Goal: Communication & Community: Answer question/provide support

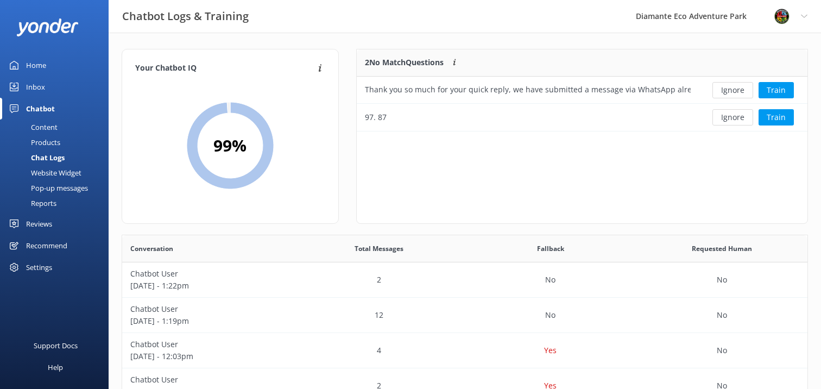
scroll to position [381, 686]
click at [27, 87] on div "Inbox" at bounding box center [35, 87] width 19 height 22
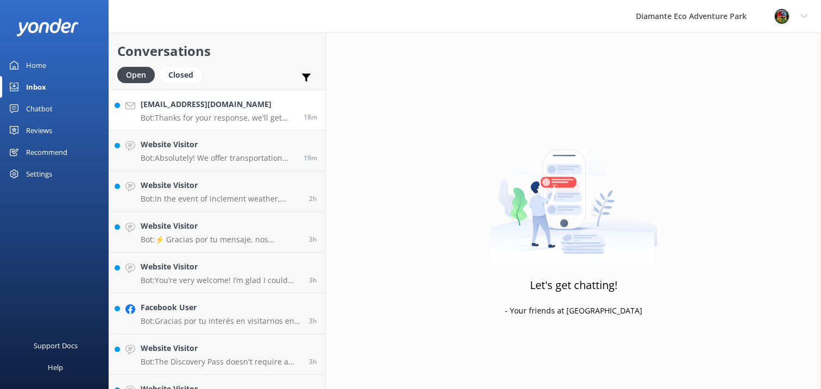
click at [190, 122] on p "Bot: Thanks for your response, we'll get back to you as soon as we can during o…" at bounding box center [218, 118] width 155 height 10
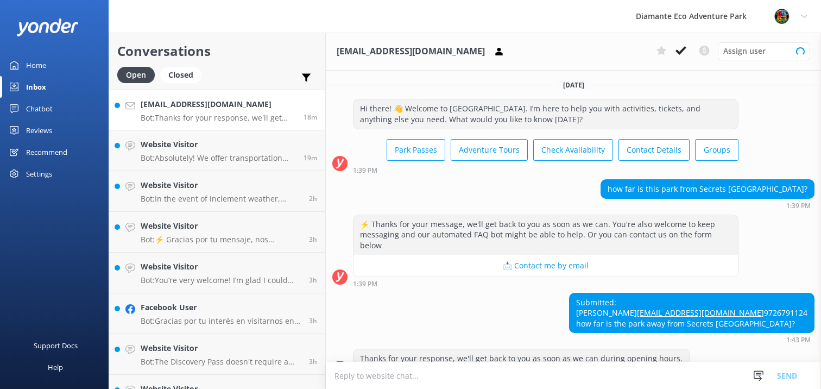
scroll to position [32, 0]
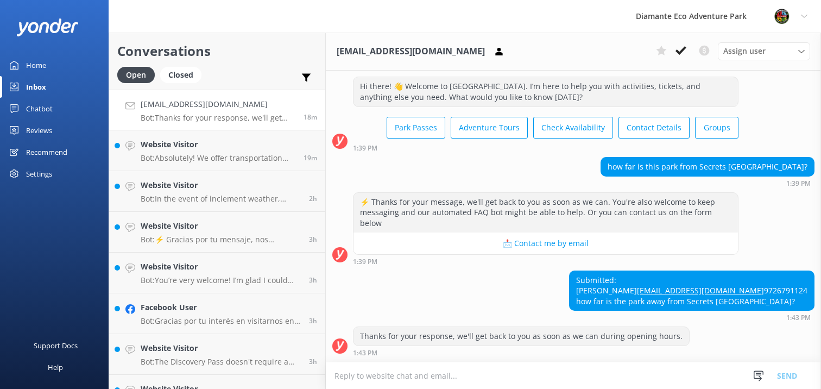
click at [381, 373] on textarea at bounding box center [573, 375] width 495 height 27
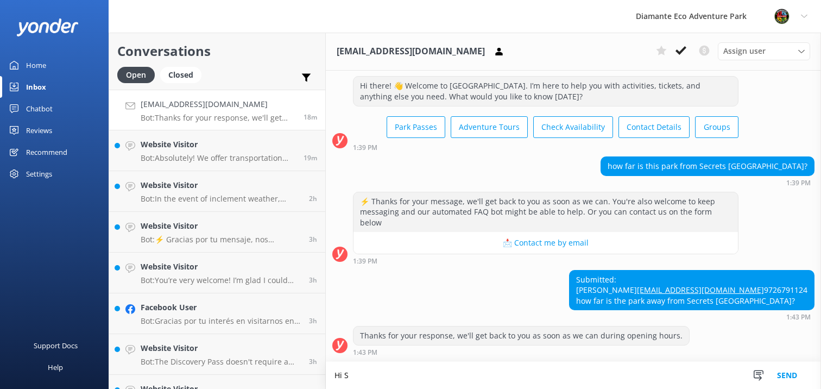
scroll to position [33, 0]
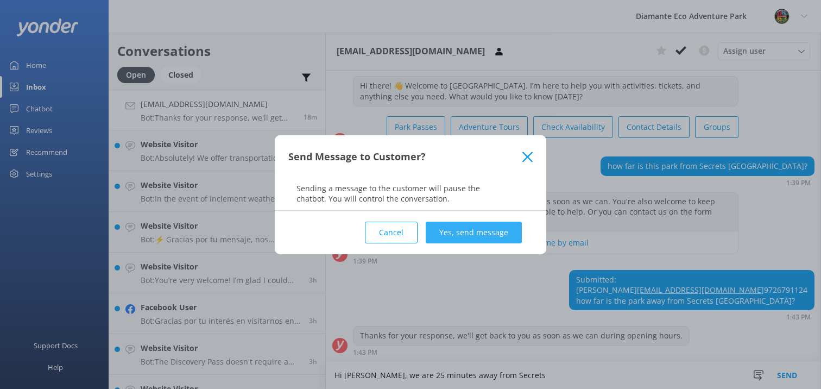
type textarea "Hi [PERSON_NAME], we are 25 minutes away from Secrets"
click at [495, 237] on button "Yes, send message" at bounding box center [474, 233] width 96 height 22
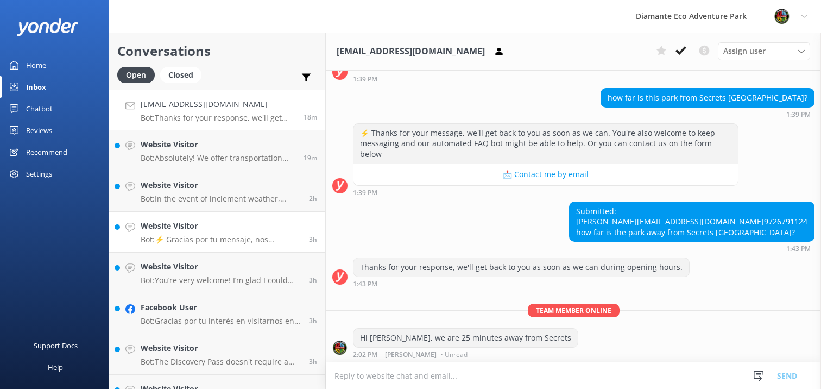
scroll to position [103, 0]
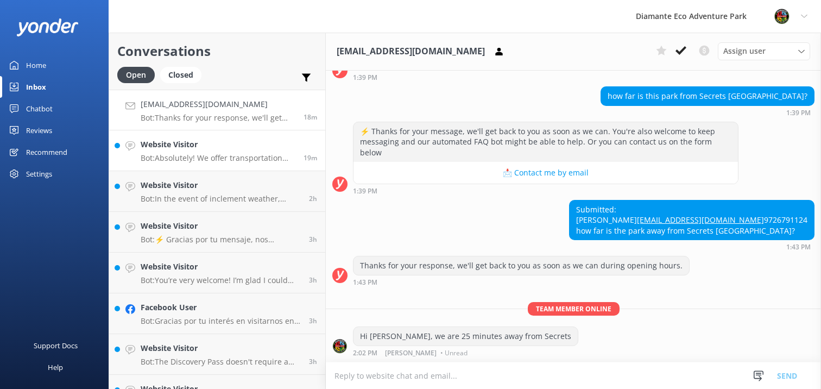
click at [172, 160] on p "Bot: Absolutely! We offer transportation services. If you're staying at the [GE…" at bounding box center [218, 158] width 155 height 10
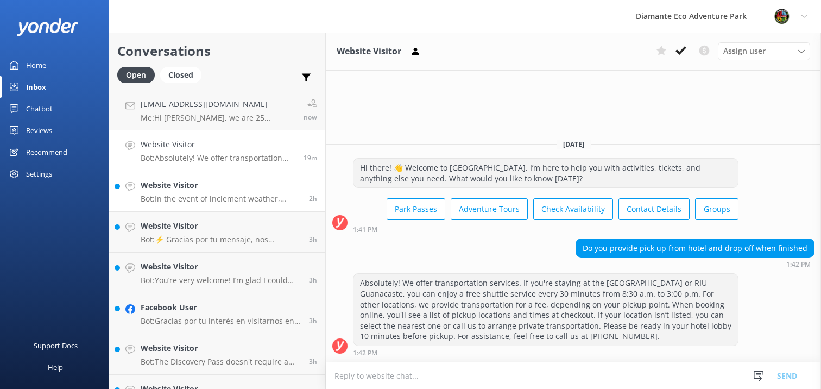
click at [164, 195] on p "Bot: In the event of inclement weather, activities at [GEOGRAPHIC_DATA] may be …" at bounding box center [221, 199] width 160 height 10
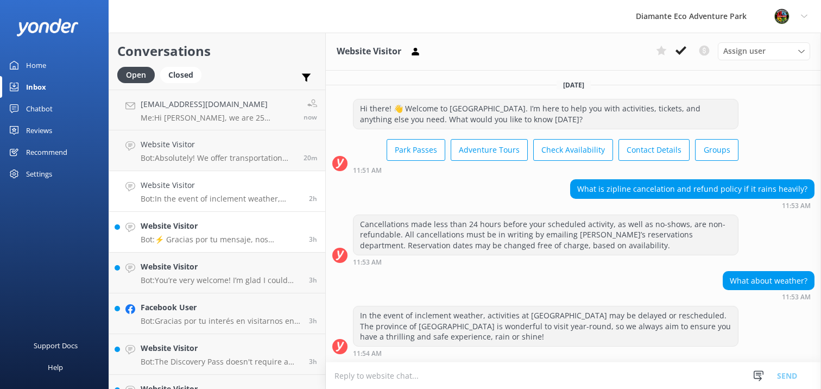
click at [152, 232] on h4 "Website Visitor" at bounding box center [221, 226] width 160 height 12
